Goal: Contribute content

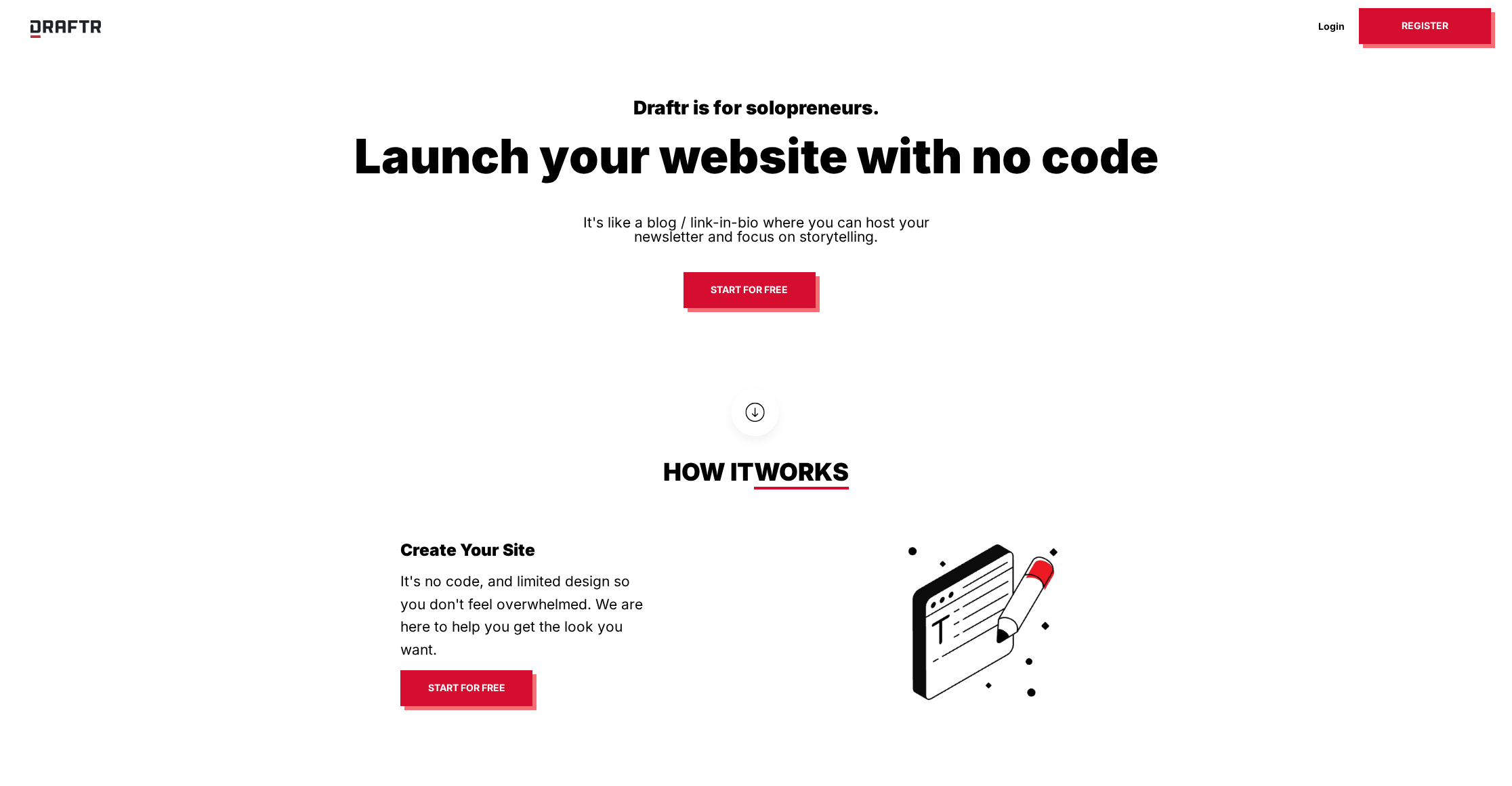
click at [236, 313] on div "Draftr is for solopreneurs. Launch your website with no code It's like a blog /…" at bounding box center [756, 206] width 1512 height 412
click at [1339, 24] on link "Login" at bounding box center [1331, 25] width 55 height 21
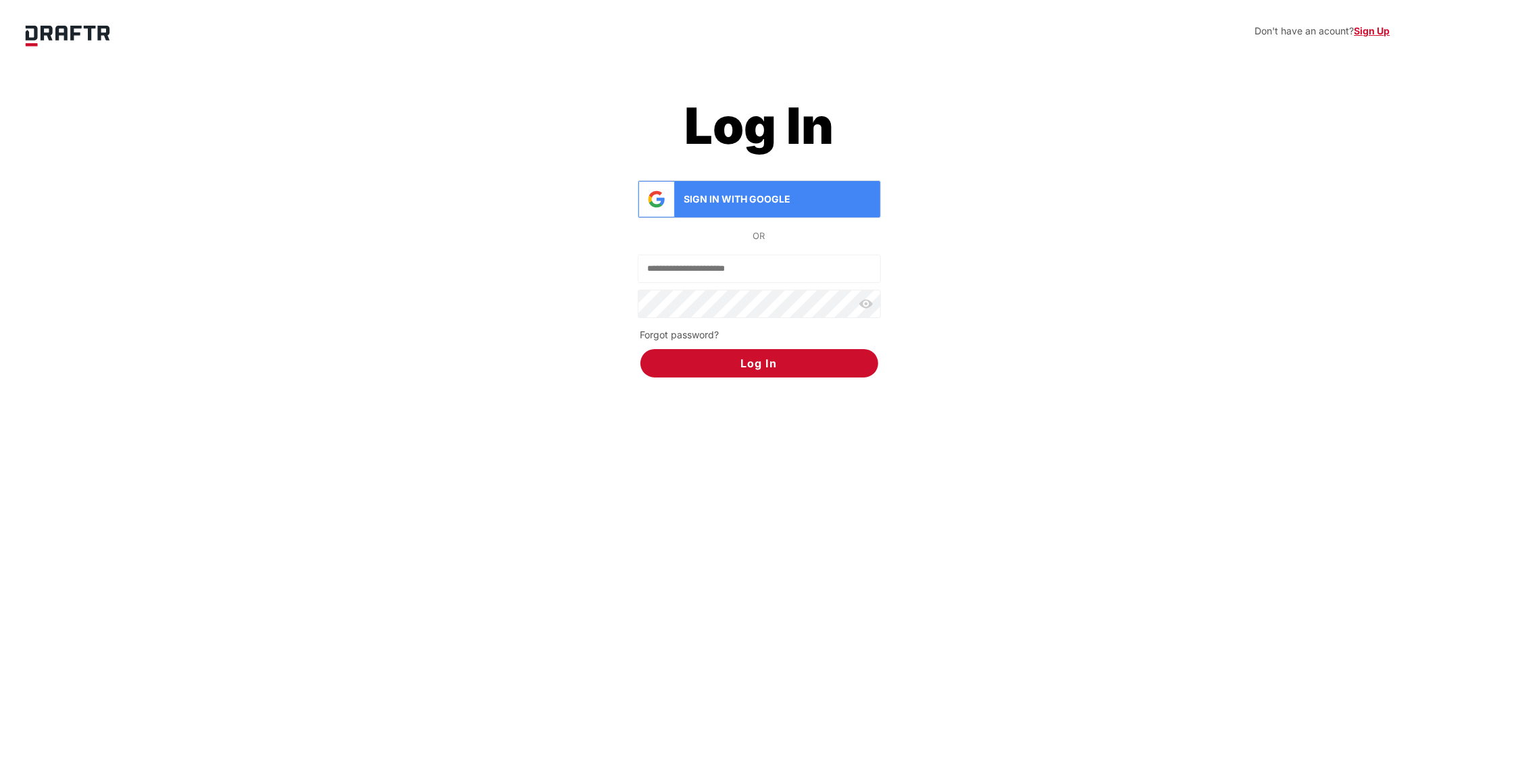
click at [703, 277] on input "Email" at bounding box center [759, 268] width 242 height 27
click at [718, 271] on input "Email" at bounding box center [759, 268] width 242 height 27
drag, startPoint x: 714, startPoint y: 271, endPoint x: 758, endPoint y: 210, distance: 75.2
click at [758, 210] on div "Sign in with Google or" at bounding box center [759, 249] width 244 height 137
click at [758, 209] on div "Sign in with Google" at bounding box center [759, 200] width 242 height 35
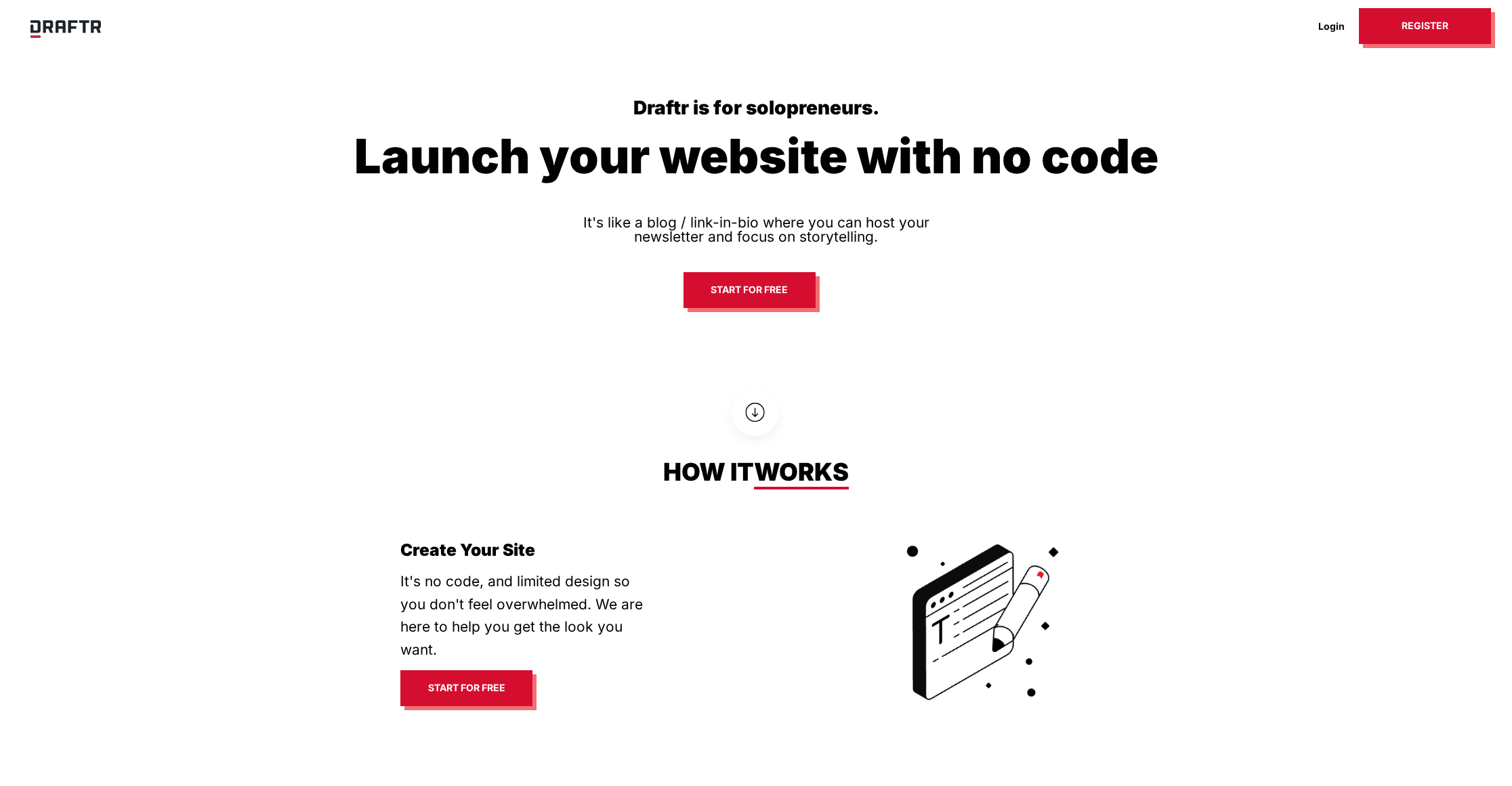
click at [1325, 24] on link "Login" at bounding box center [1331, 25] width 55 height 21
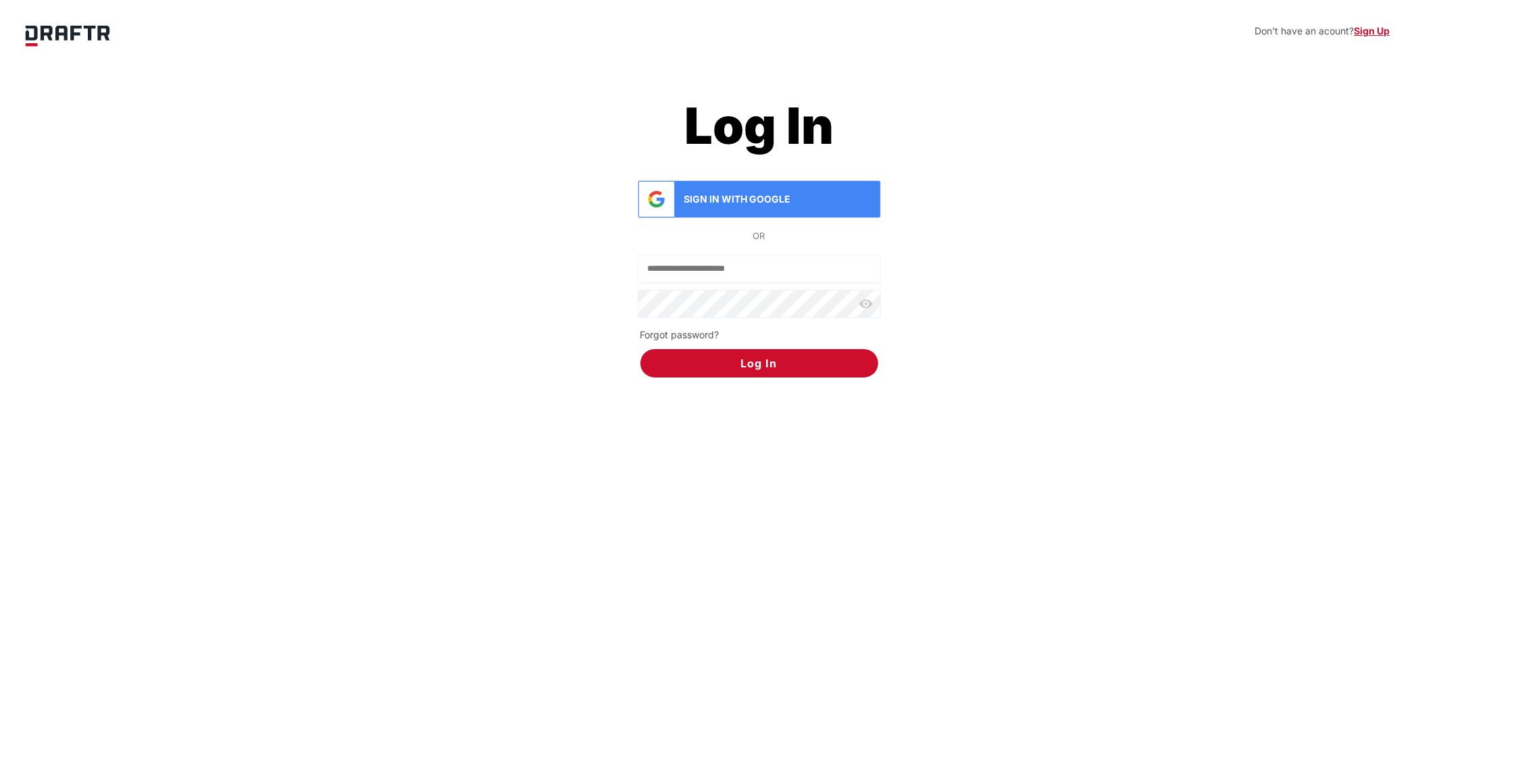
click at [681, 271] on input "Email" at bounding box center [759, 268] width 242 height 27
paste input "**********"
type input "**********"
click at [641, 349] on button "Log In" at bounding box center [760, 363] width 238 height 28
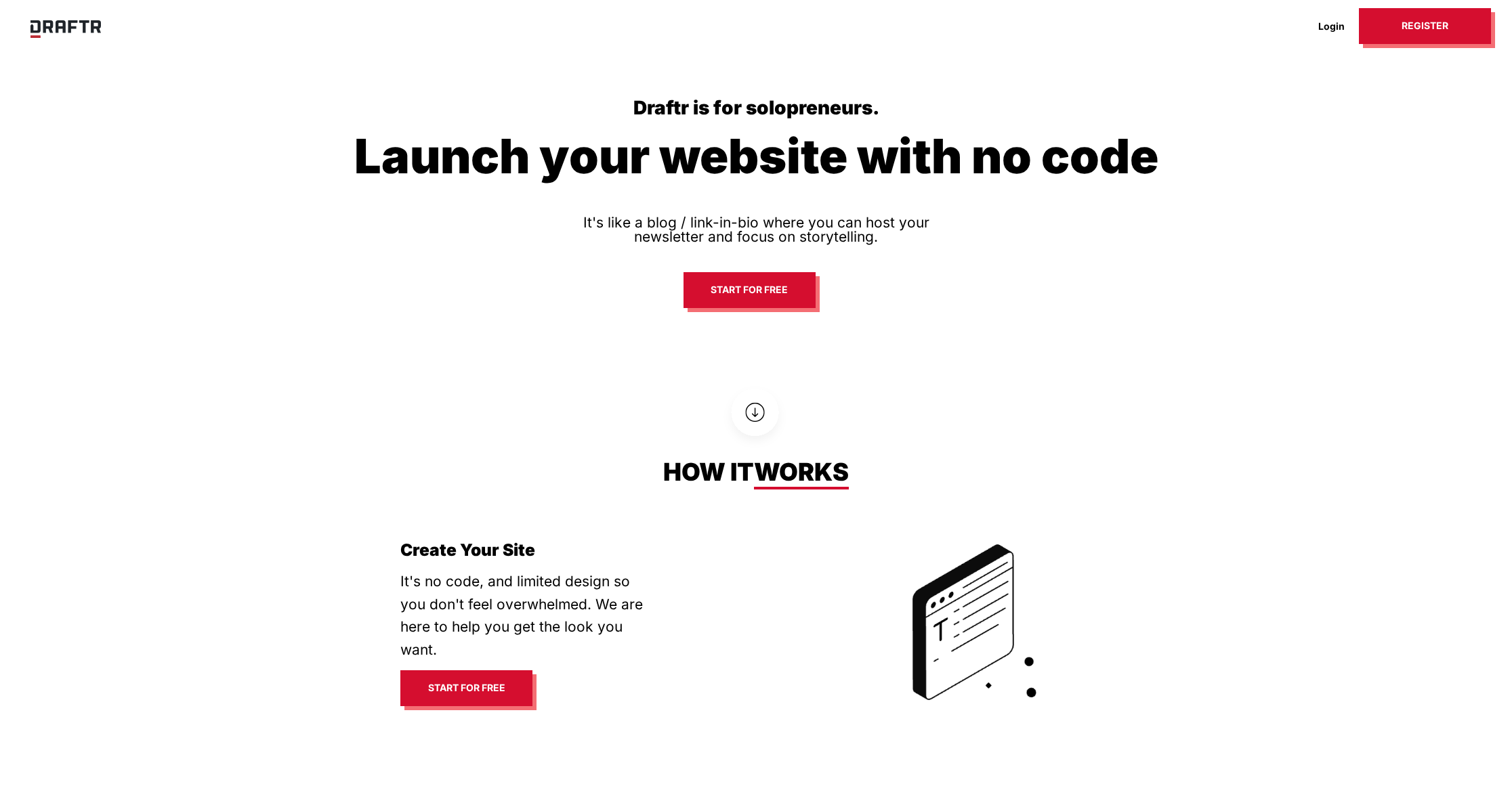
click at [1329, 32] on link "Login" at bounding box center [1331, 25] width 55 height 21
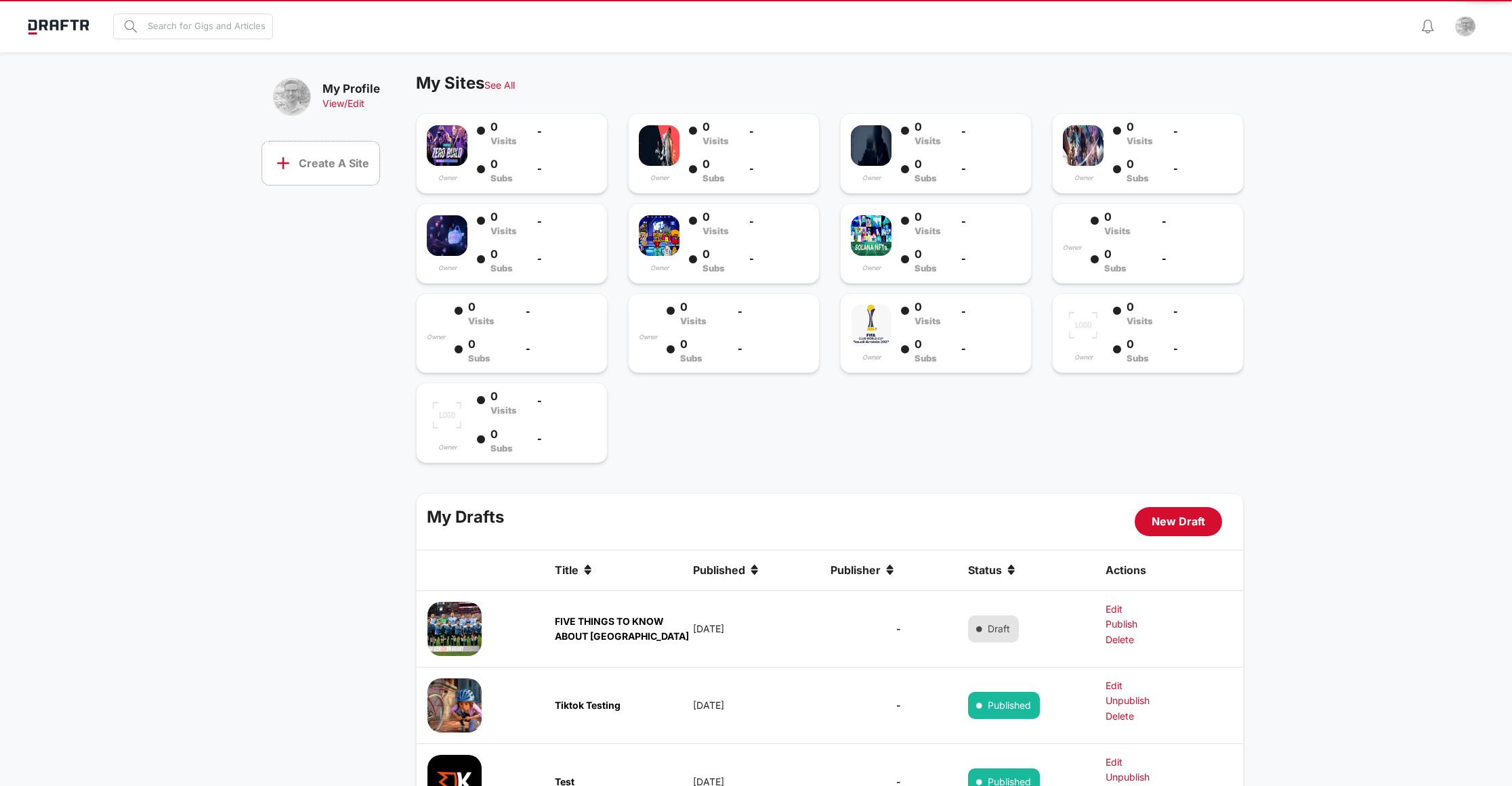
click at [233, 477] on app-side-nav-creator-home "My Profile View / Edit add Create A Site My Sites See All owner 0 Visits - 0 Su…" at bounding box center [756, 457] width 1512 height 808
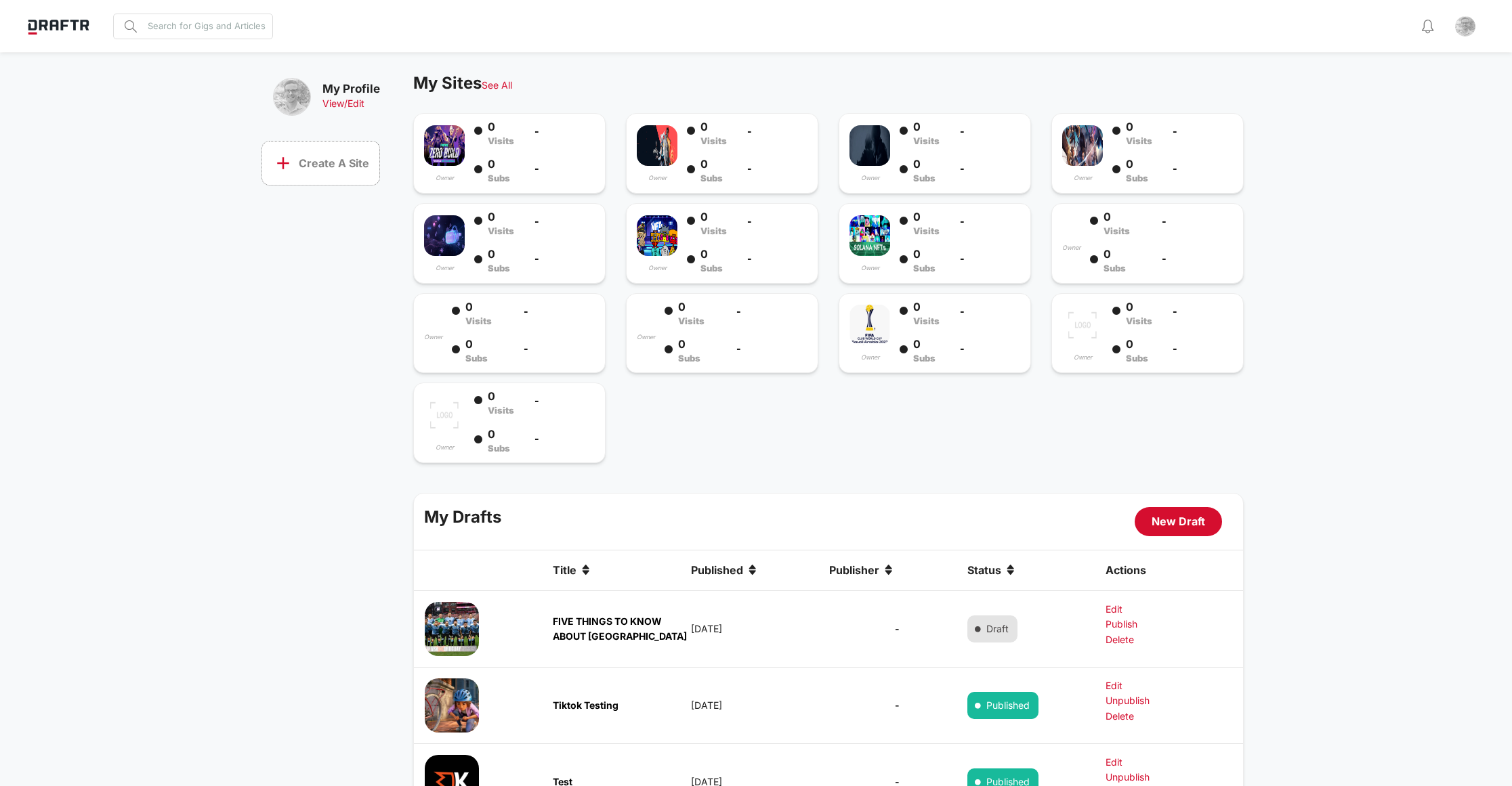
click at [581, 618] on link "FIVE THINGS TO KNOW ABOUT [GEOGRAPHIC_DATA]" at bounding box center [620, 628] width 134 height 26
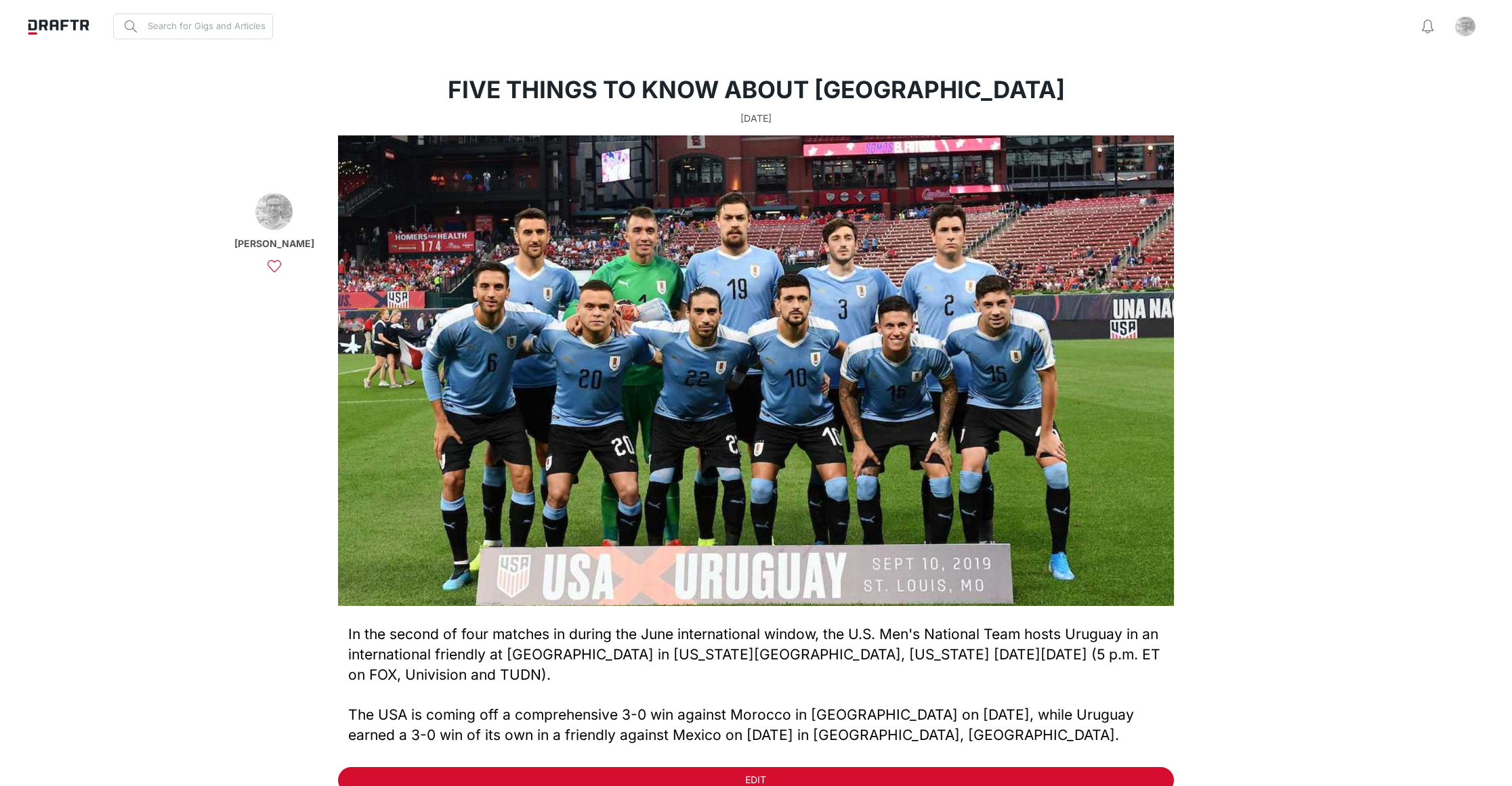
click at [59, 22] on img at bounding box center [58, 26] width 78 height 37
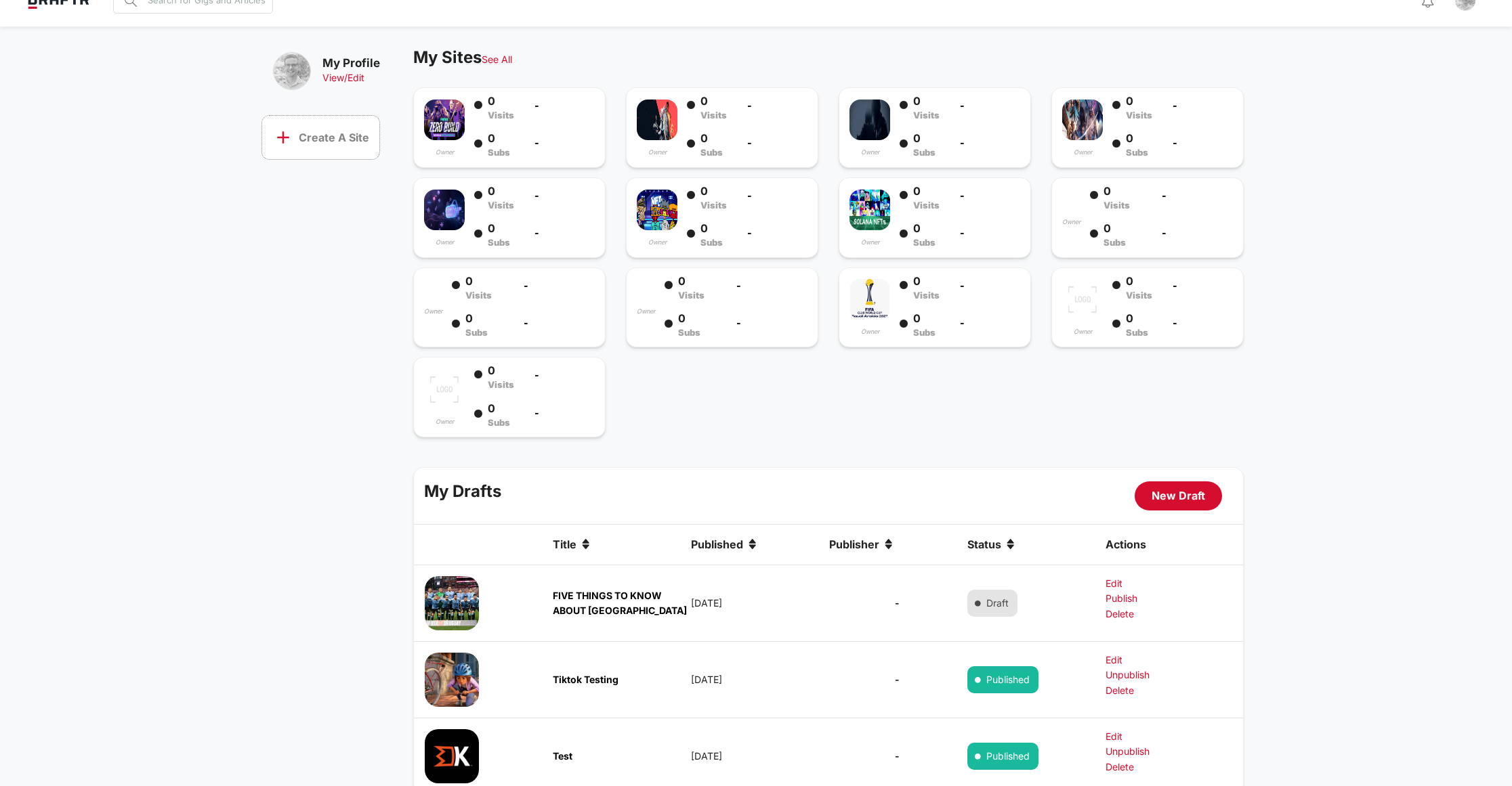
scroll to position [71, 0]
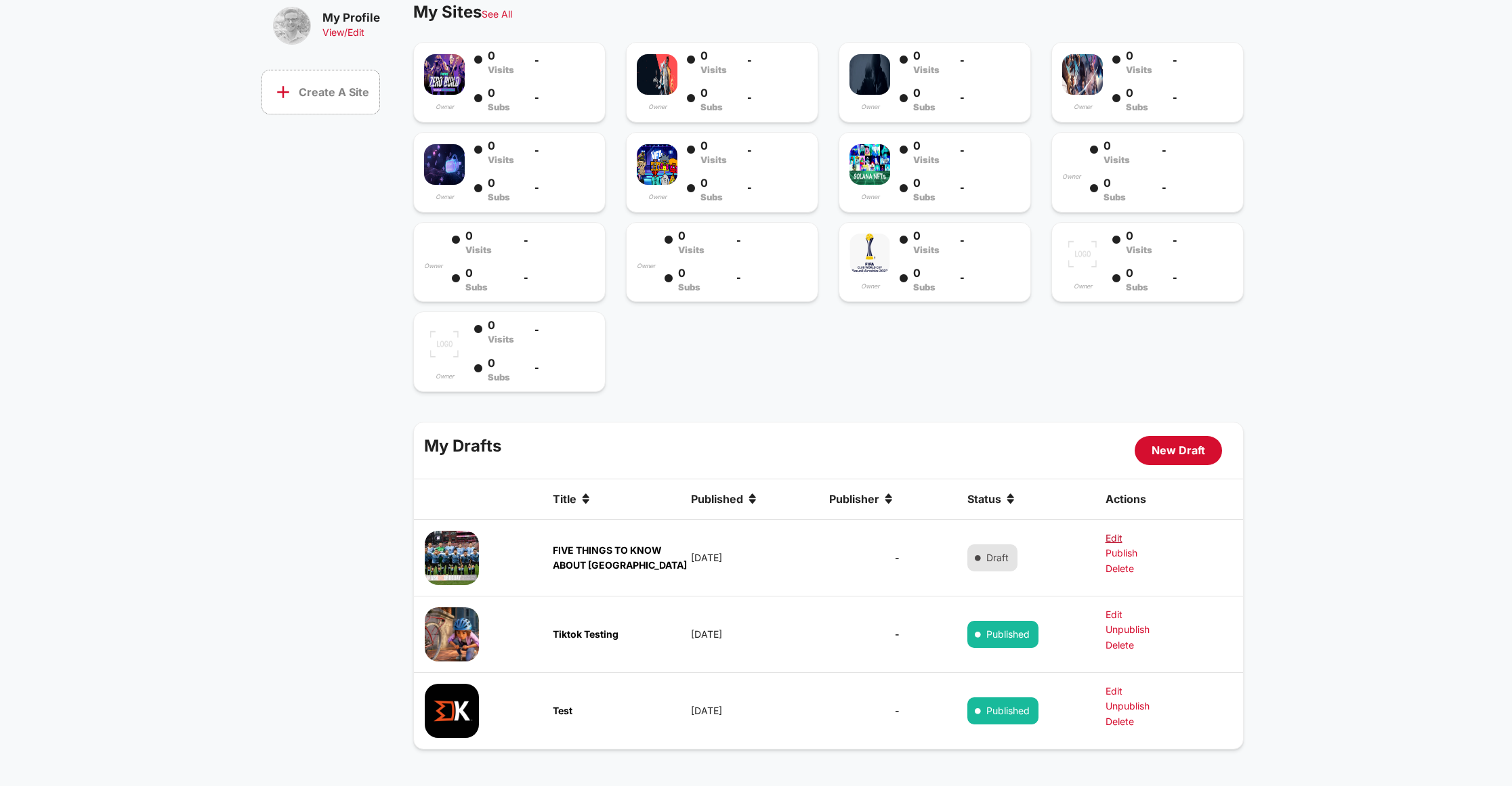
click at [1112, 536] on link "Edit" at bounding box center [1116, 537] width 22 height 15
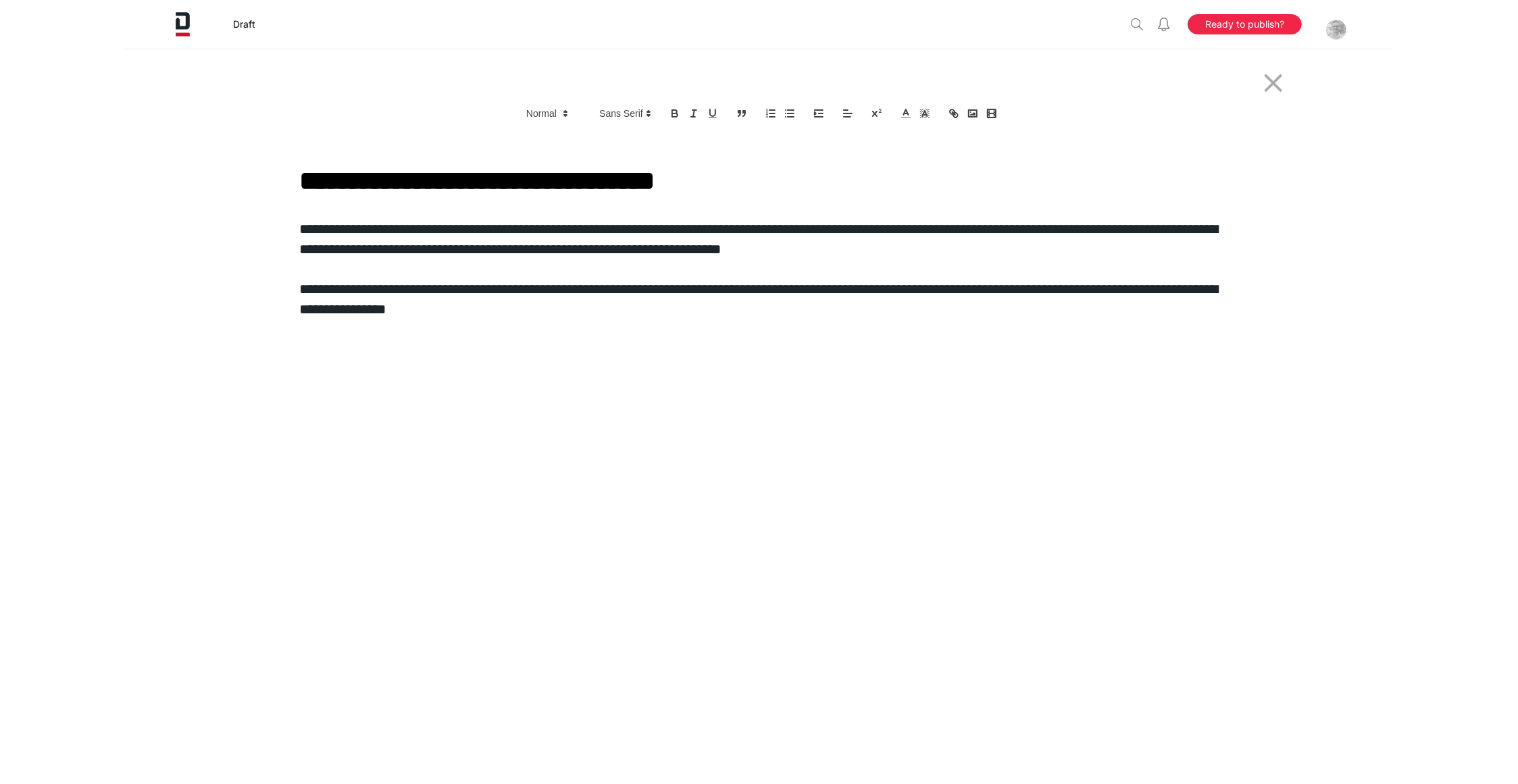
click at [1228, 28] on button "Ready to publish?" at bounding box center [1245, 24] width 114 height 21
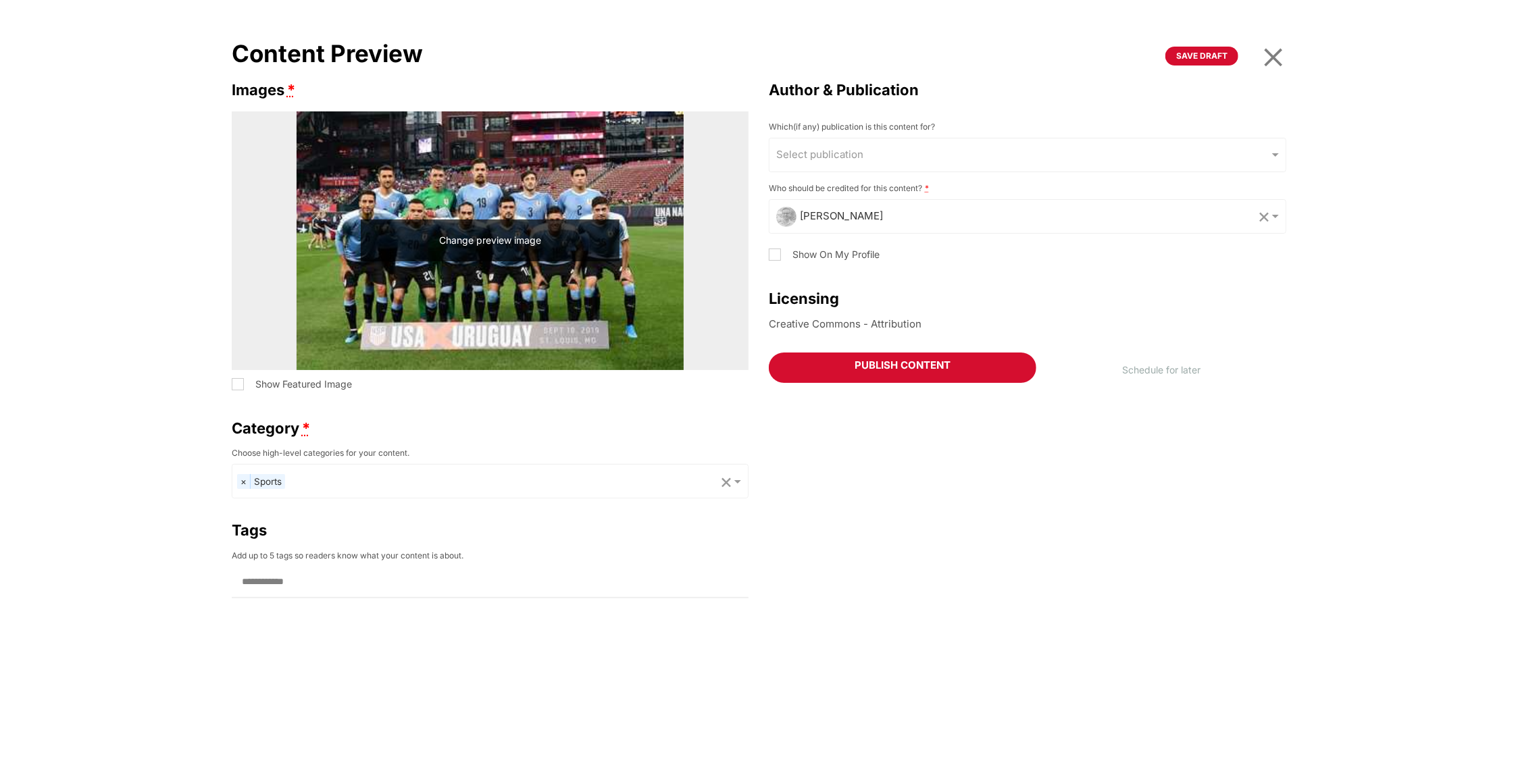
click at [535, 229] on button "Change preview image" at bounding box center [490, 240] width 259 height 42
click at [499, 241] on button "Change preview image" at bounding box center [490, 240] width 259 height 42
